Goal: Task Accomplishment & Management: Manage account settings

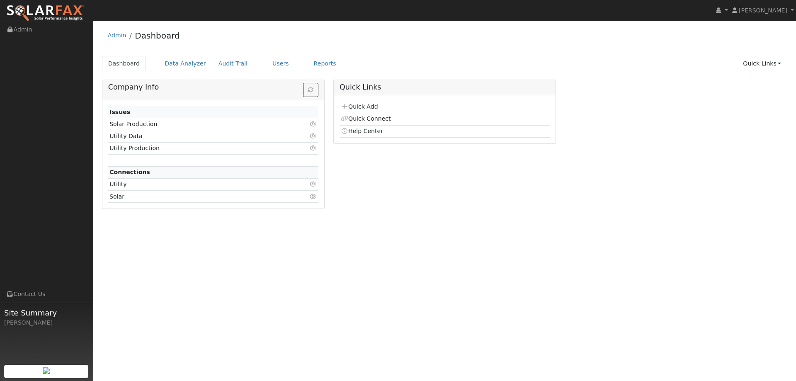
click at [423, 244] on div "User Profile First name Last name Email Email Notifications No Emails No Emails…" at bounding box center [444, 201] width 703 height 360
click at [266, 58] on link "Users" at bounding box center [280, 63] width 29 height 15
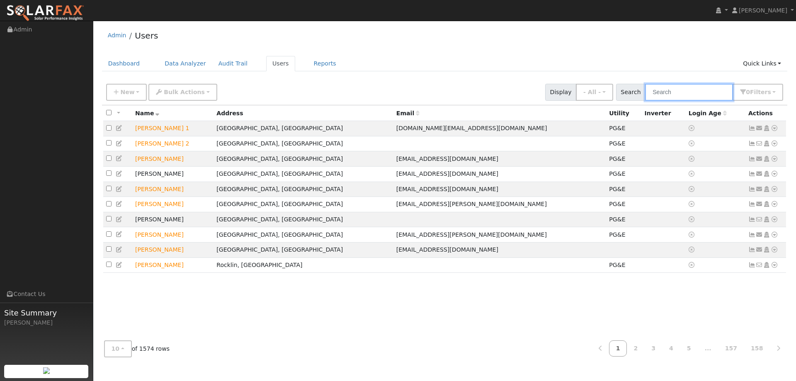
drag, startPoint x: 664, startPoint y: 94, endPoint x: 673, endPoint y: 90, distance: 9.9
click at [665, 92] on input "text" at bounding box center [689, 92] width 88 height 17
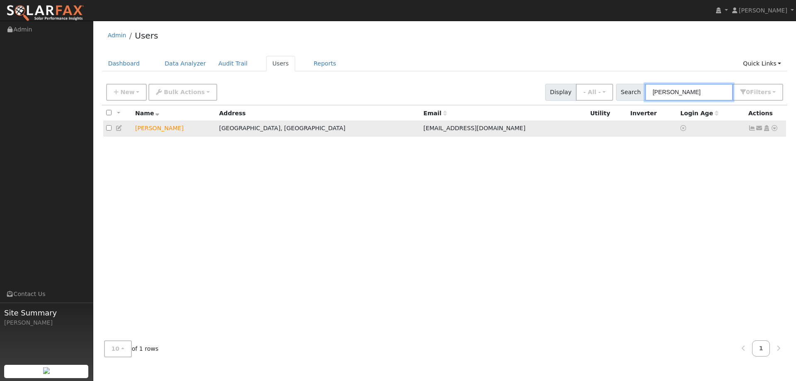
type input "Jason D"
click at [775, 129] on icon at bounding box center [774, 128] width 7 height 6
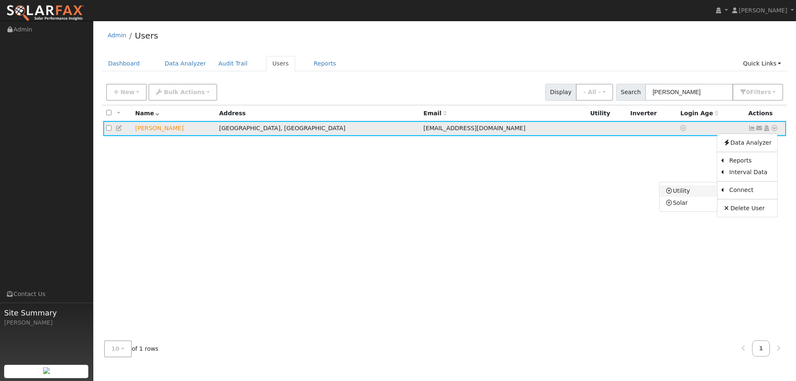
click at [698, 191] on link "Utility" at bounding box center [689, 191] width 58 height 12
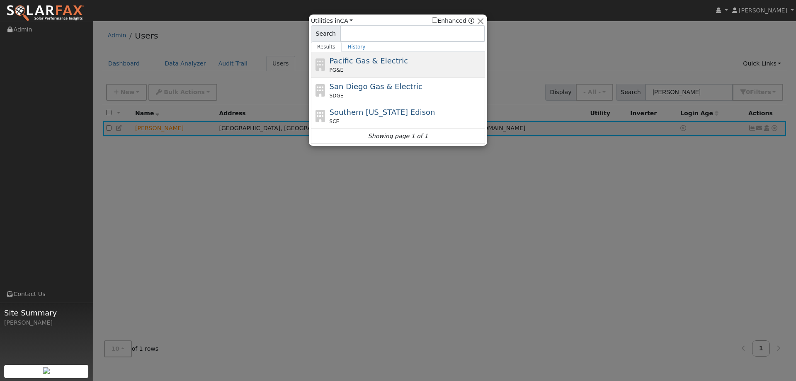
click at [385, 67] on div "PG&E" at bounding box center [407, 69] width 154 height 7
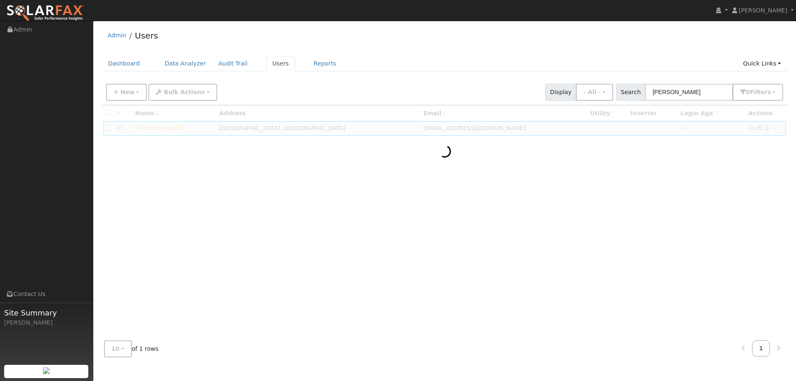
click at [776, 131] on div at bounding box center [445, 219] width 686 height 229
click at [669, 184] on div at bounding box center [445, 219] width 686 height 229
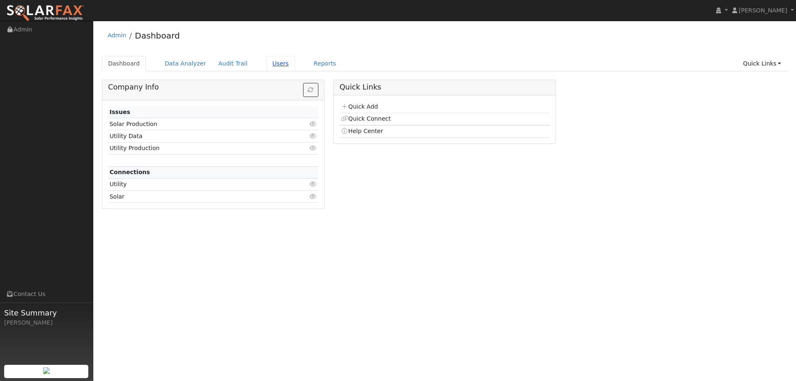
click at [266, 71] on link "Users" at bounding box center [280, 63] width 29 height 15
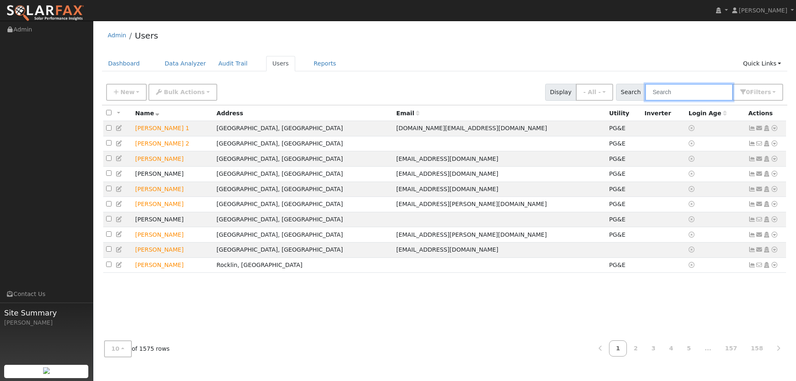
click at [709, 89] on input "text" at bounding box center [689, 92] width 88 height 17
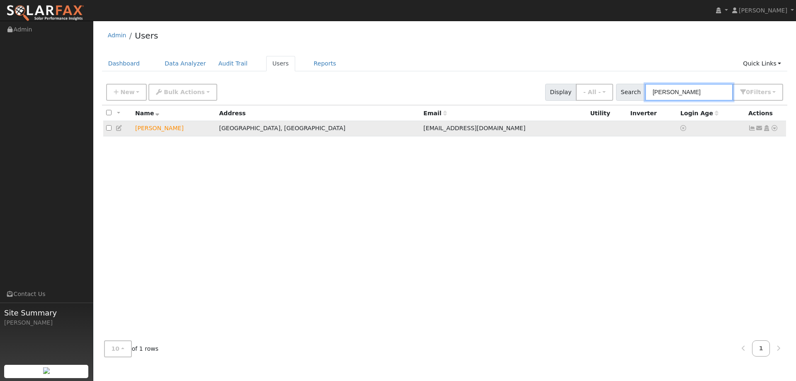
type input "Durkin"
click at [773, 126] on icon at bounding box center [774, 128] width 7 height 6
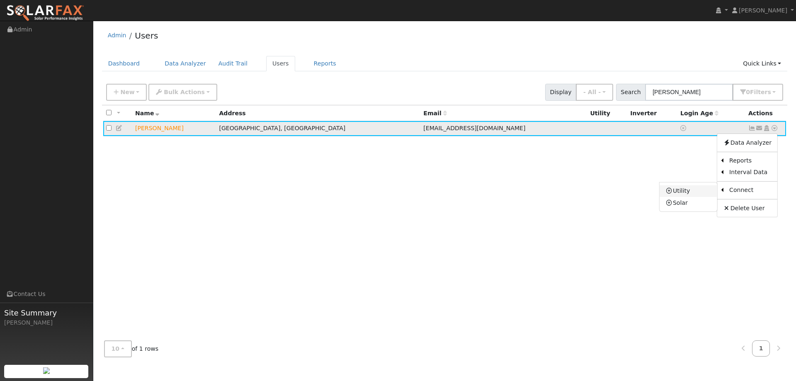
click at [707, 192] on link "Utility" at bounding box center [689, 191] width 58 height 12
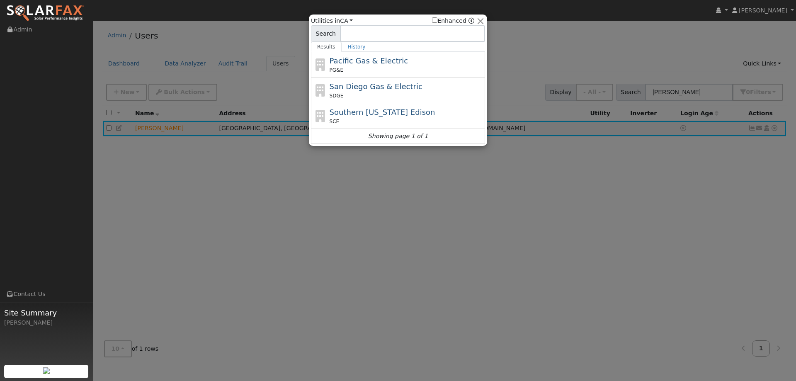
click at [438, 68] on div "PG&E" at bounding box center [407, 69] width 154 height 7
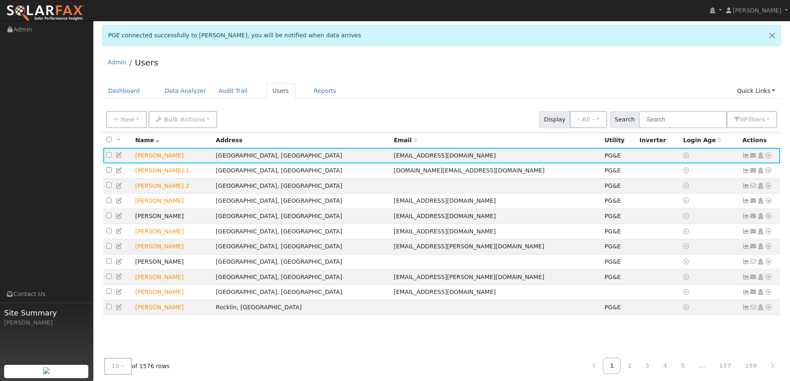
click at [572, 63] on div "Admin Users" at bounding box center [442, 64] width 680 height 25
